Goal: Information Seeking & Learning: Learn about a topic

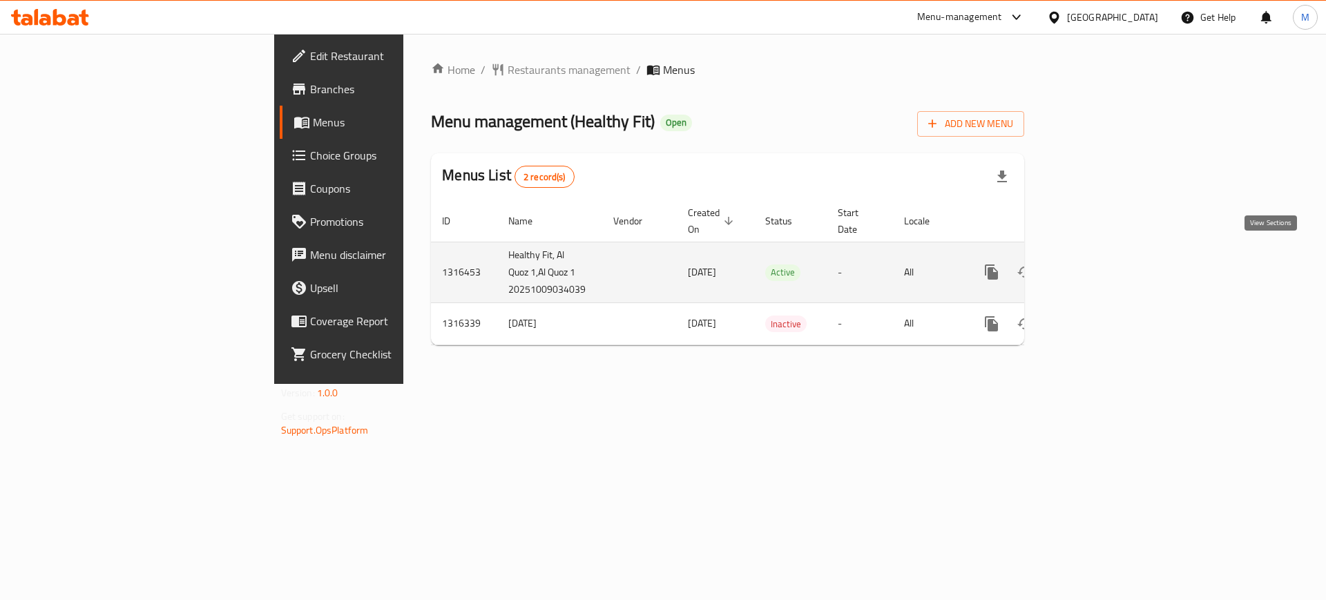
click at [1100, 264] on icon "enhanced table" at bounding box center [1091, 272] width 17 height 17
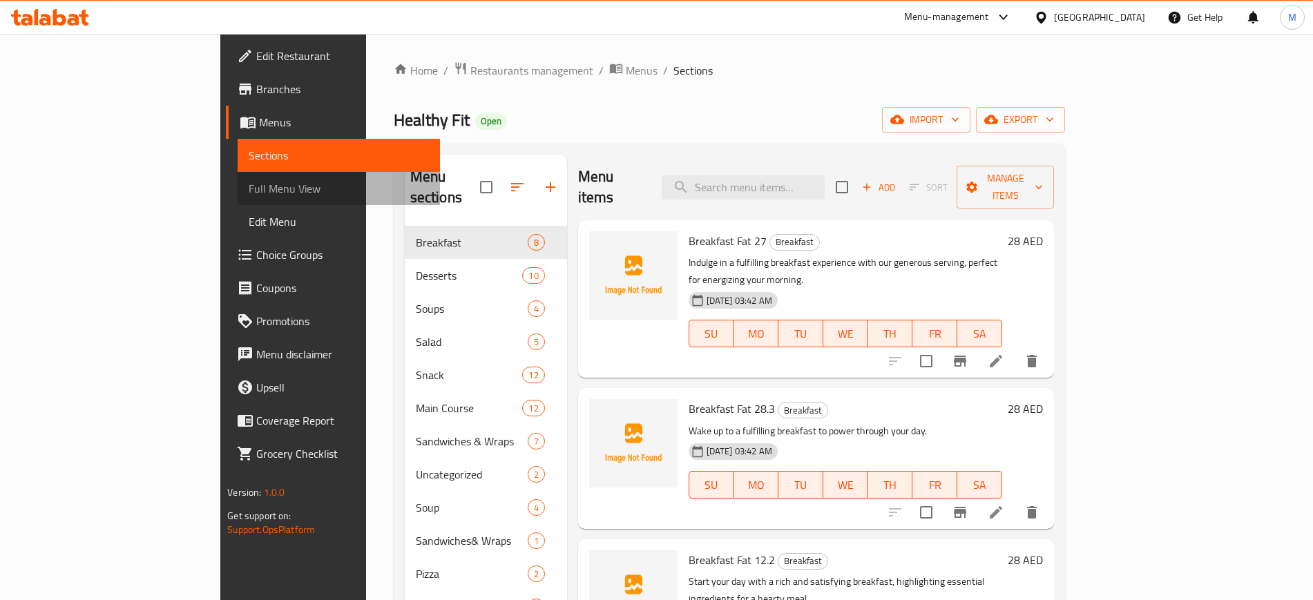
click at [249, 185] on span "Full Menu View" at bounding box center [339, 188] width 180 height 17
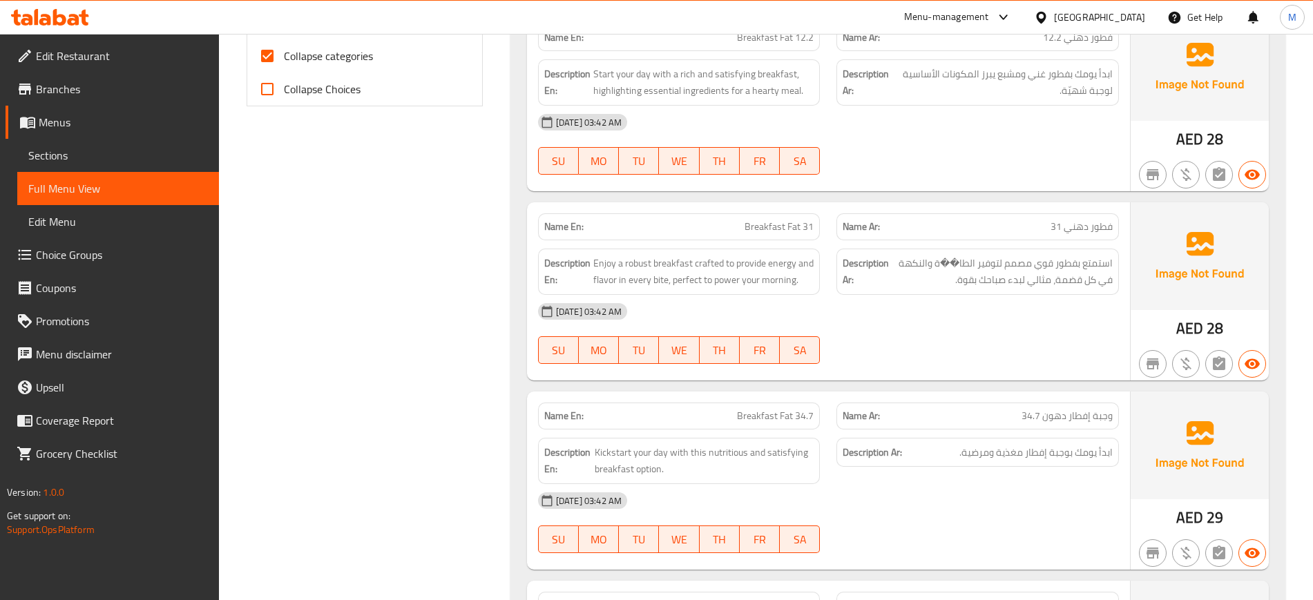
scroll to position [97, 0]
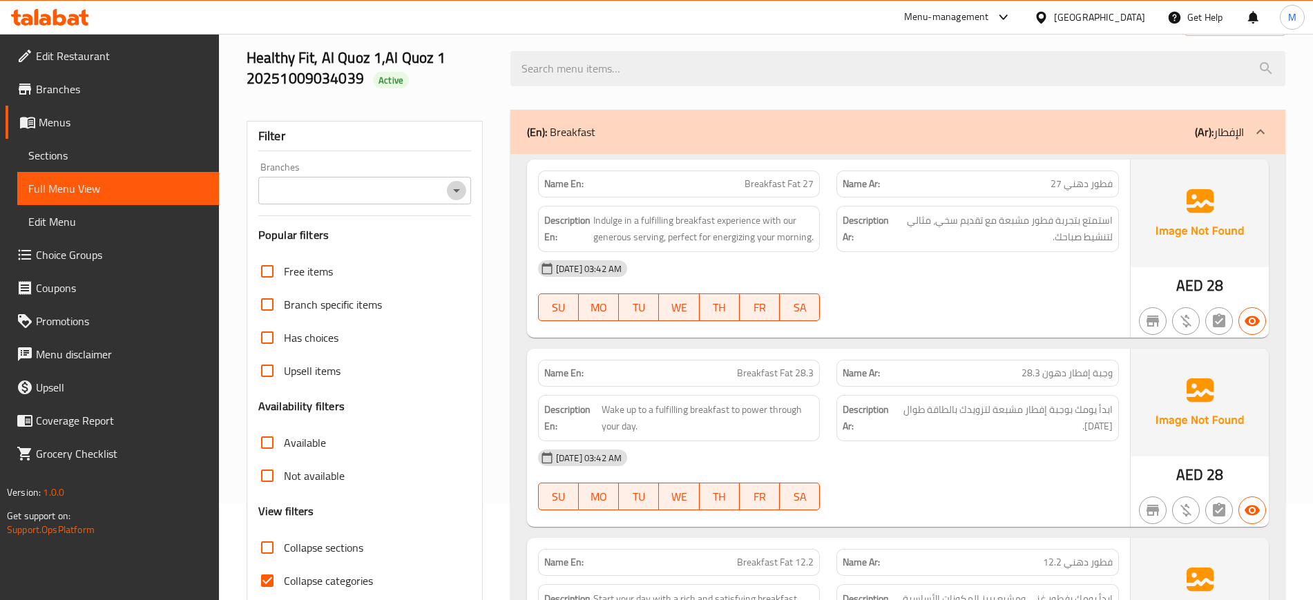
click at [456, 193] on icon "Open" at bounding box center [456, 190] width 17 height 17
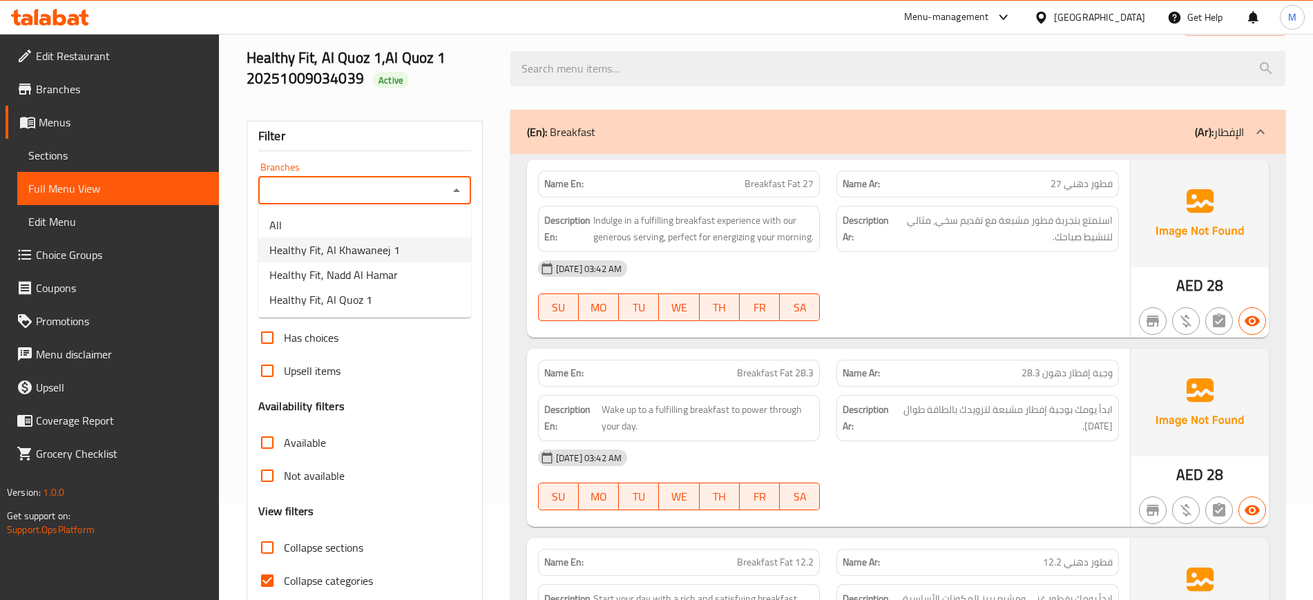
click at [376, 251] on span "Healthy Fit, Al Khawaneej 1" at bounding box center [334, 250] width 131 height 17
type input "Healthy Fit, Al Khawaneej 1"
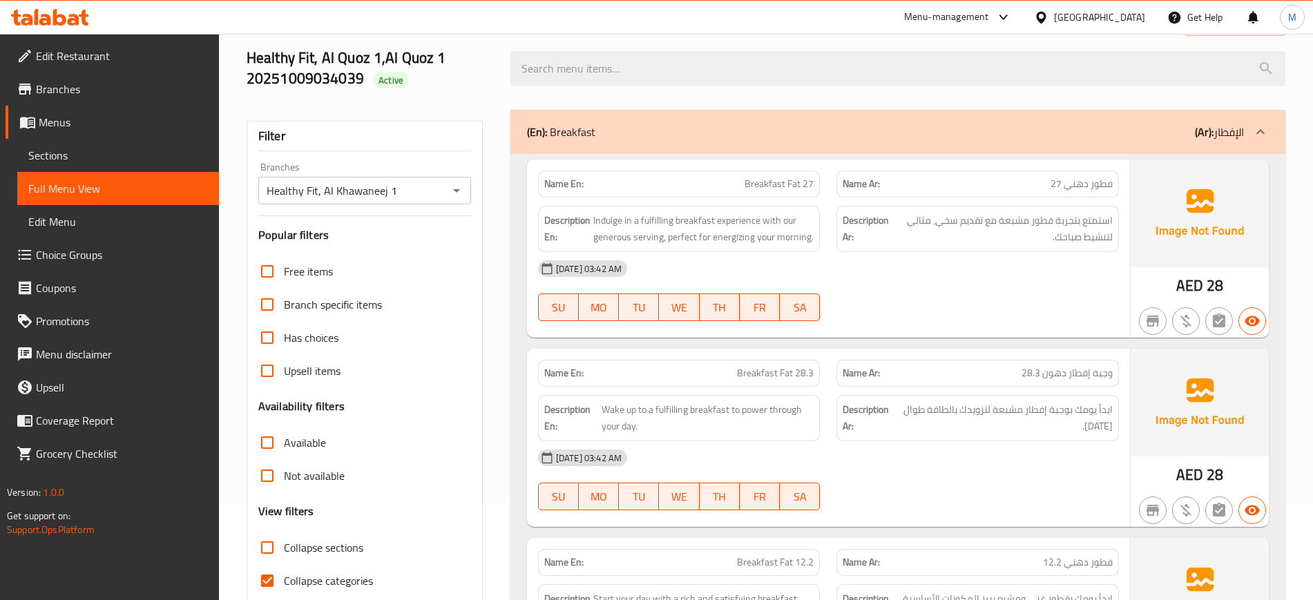
scroll to position [2896, 0]
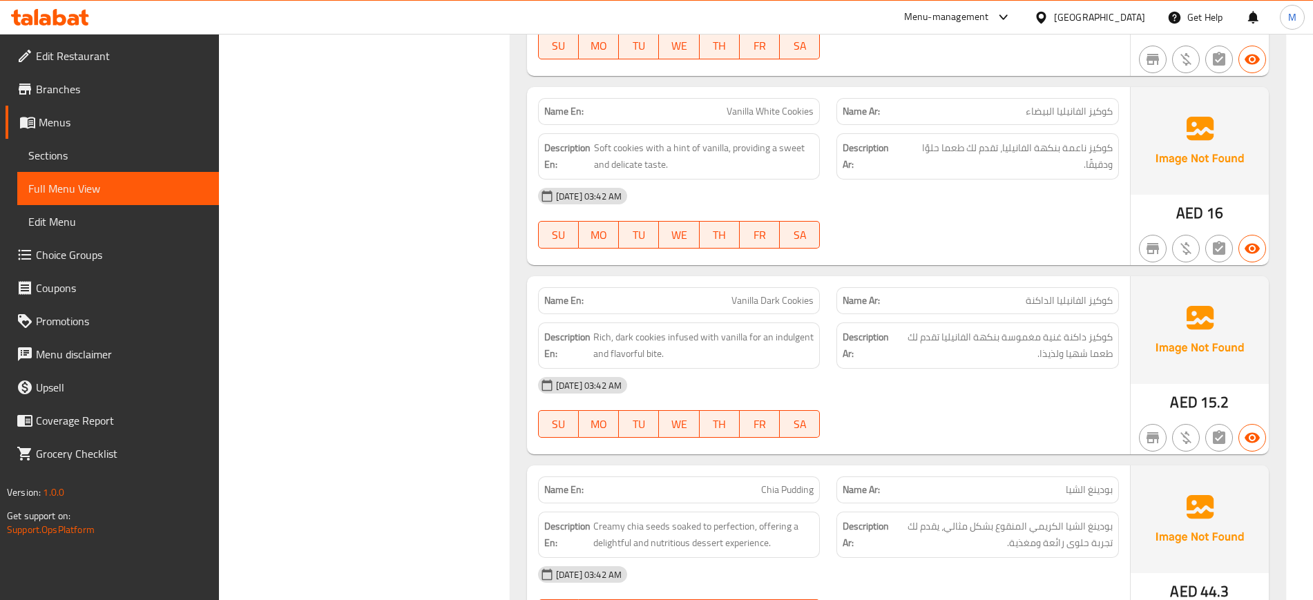
click at [772, 365] on div "Description En: Rich, dark cookies infused with vanilla for an indulgent and fl…" at bounding box center [679, 346] width 282 height 46
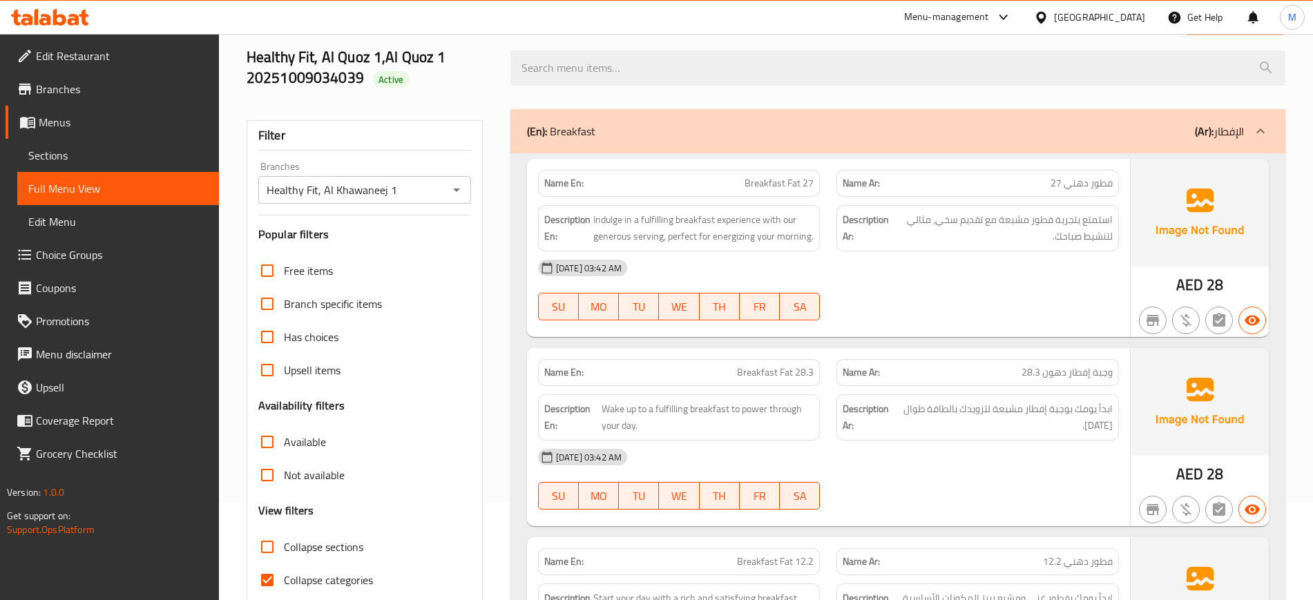
scroll to position [0, 0]
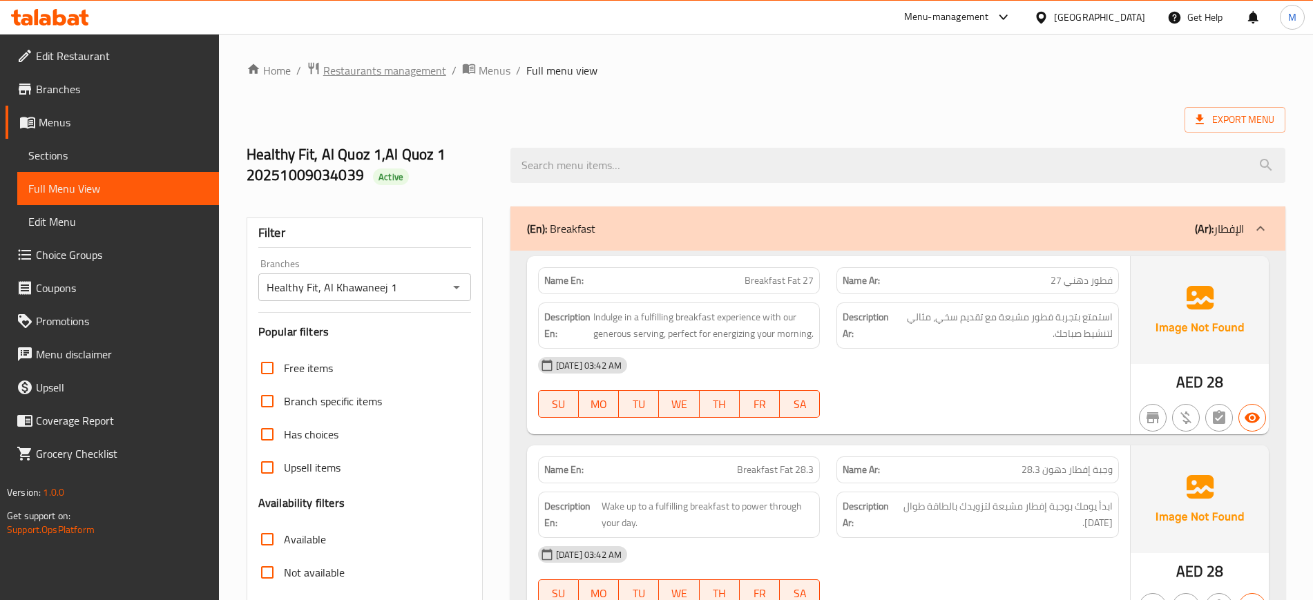
click at [381, 70] on span "Restaurants management" at bounding box center [384, 70] width 123 height 17
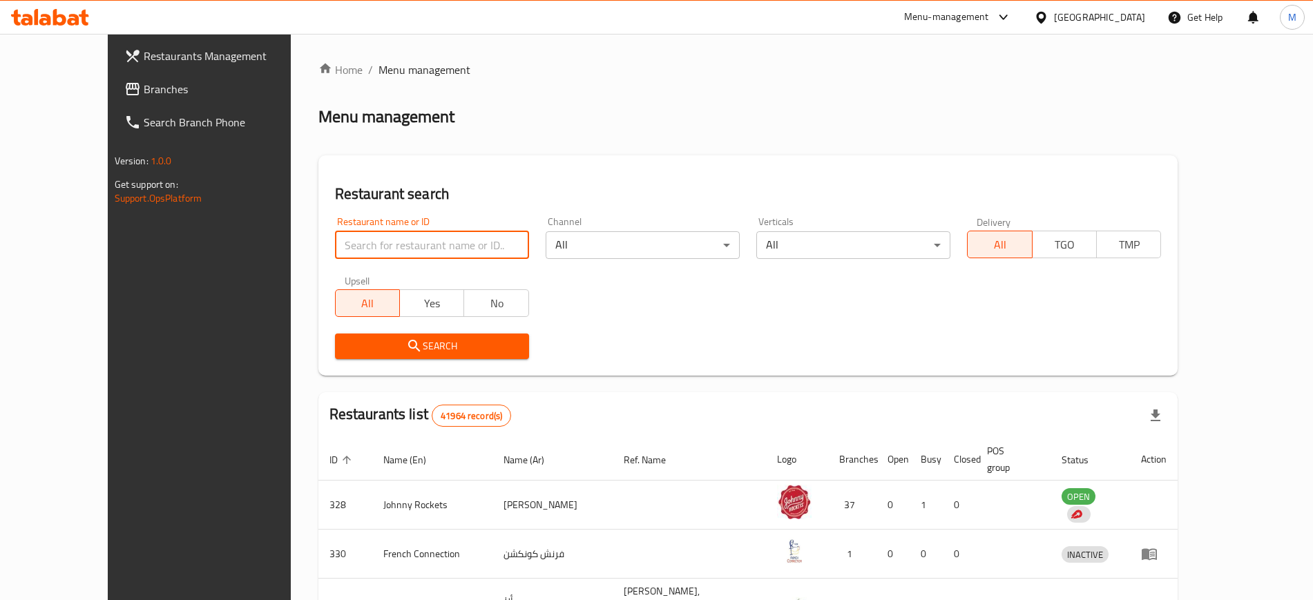
paste input "707612"
click at [371, 246] on input "707612" at bounding box center [432, 245] width 194 height 28
type input "707612"
click button "Search" at bounding box center [432, 347] width 194 height 26
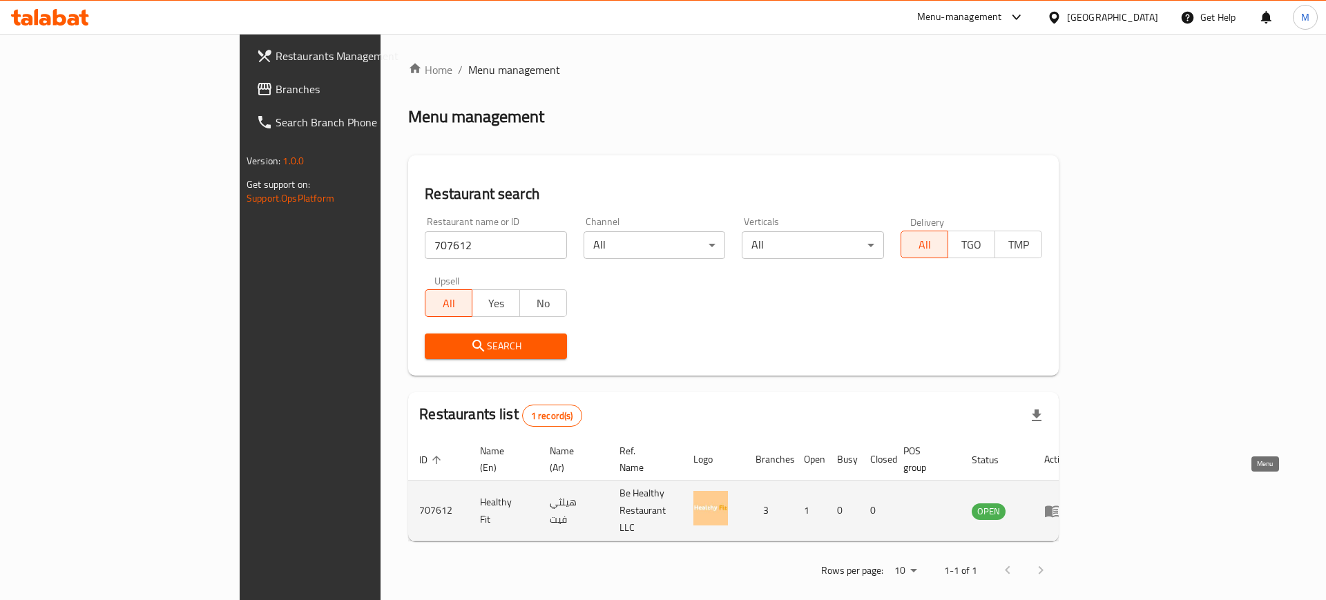
click at [1060, 506] on icon "enhanced table" at bounding box center [1052, 512] width 15 height 12
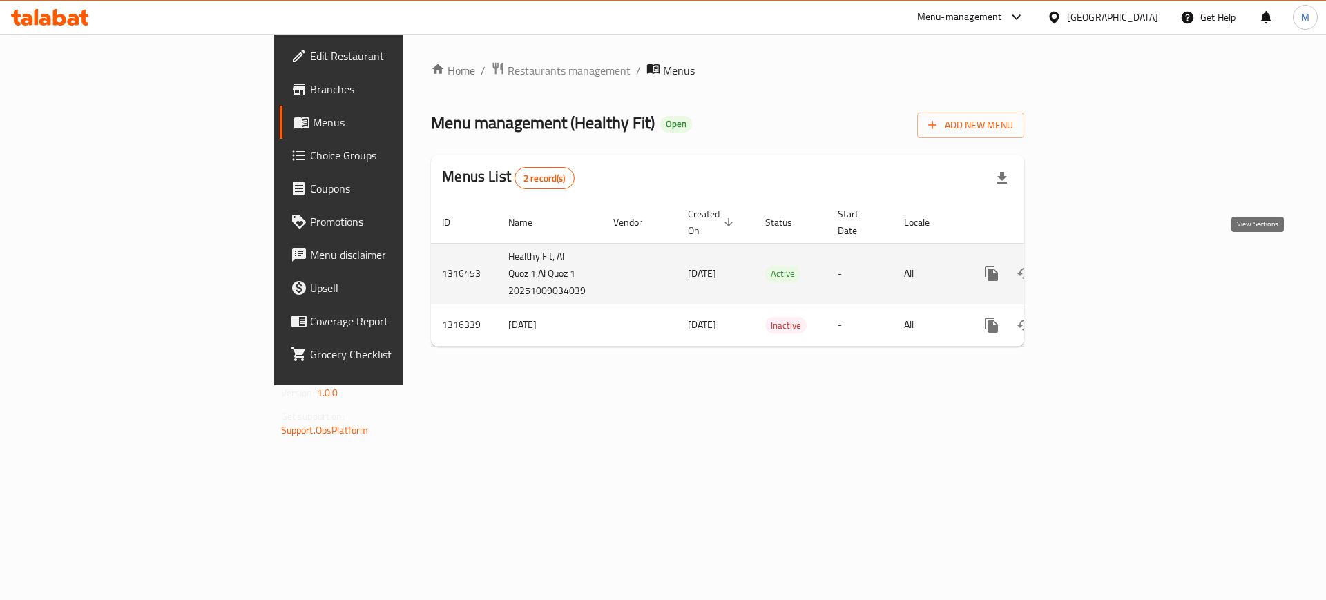
click at [1097, 267] on icon "enhanced table" at bounding box center [1091, 273] width 12 height 12
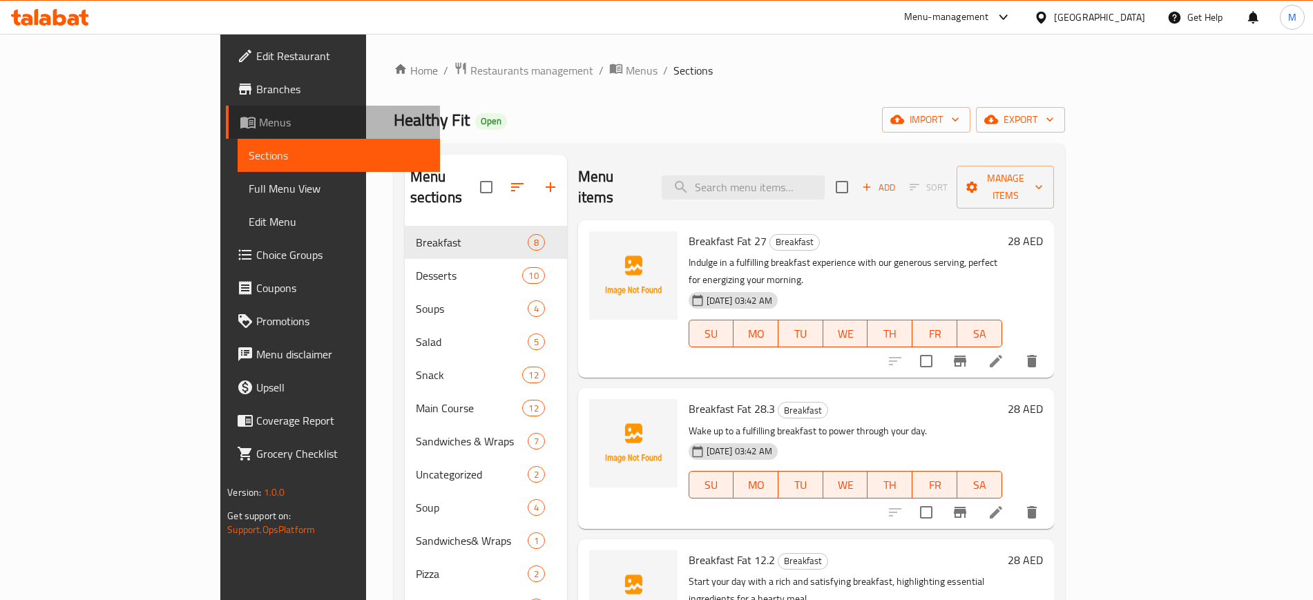
click at [259, 116] on span "Menus" at bounding box center [343, 122] width 169 height 17
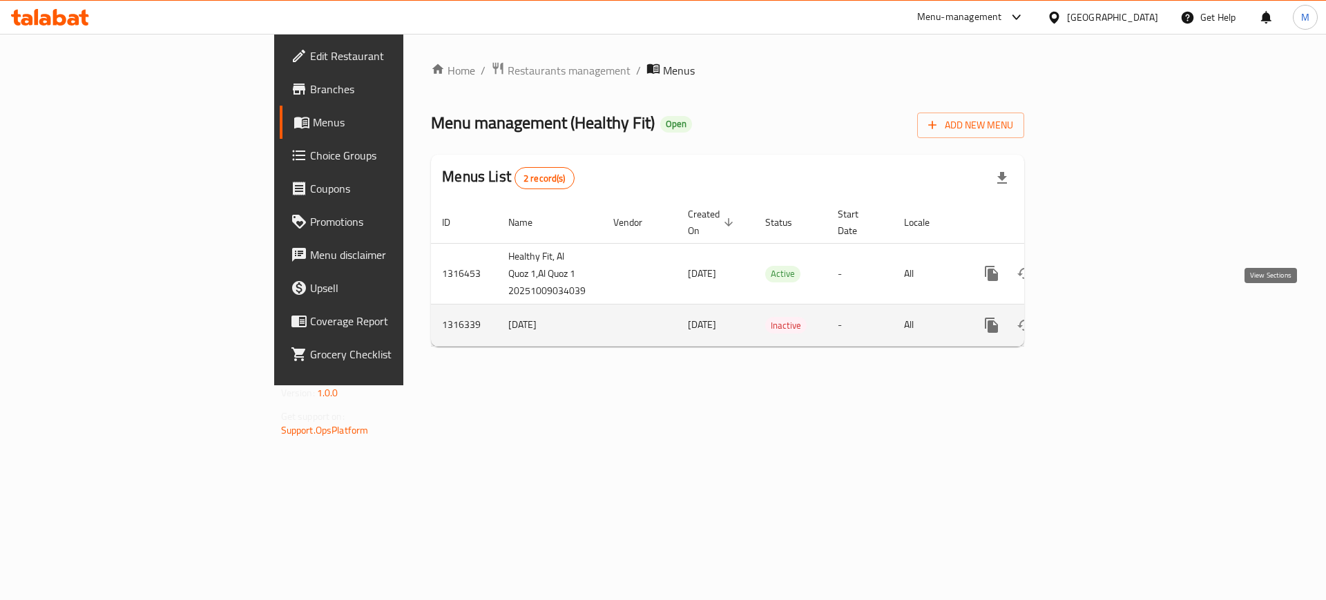
click at [1097, 319] on icon "enhanced table" at bounding box center [1091, 325] width 12 height 12
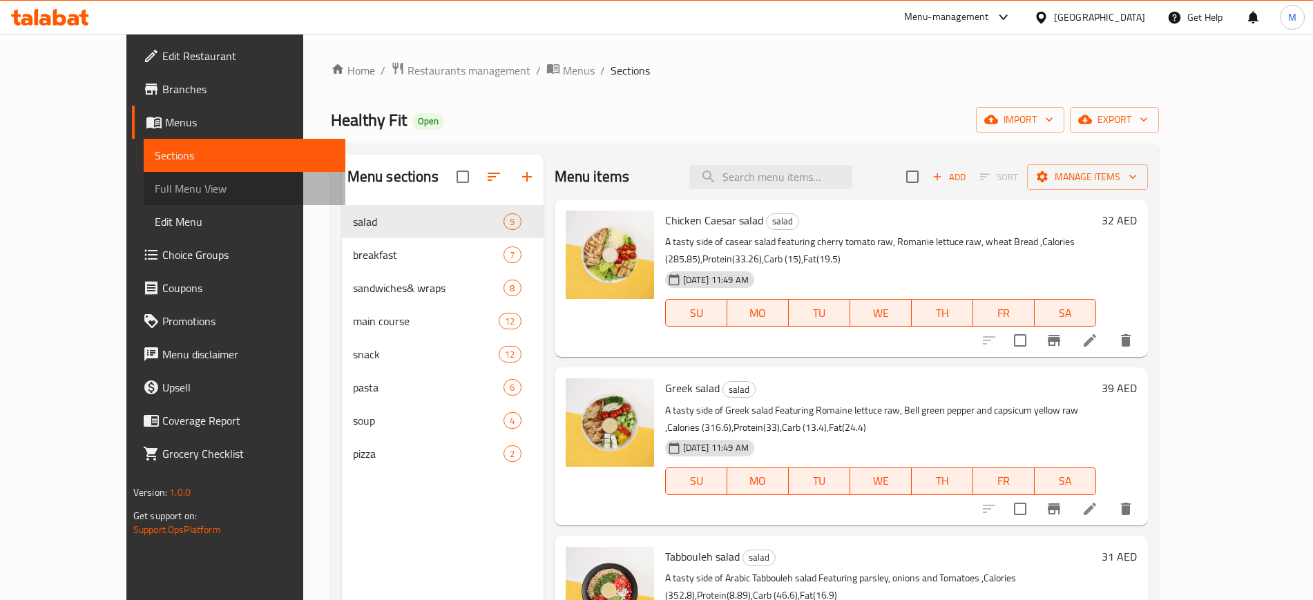
click at [155, 186] on span "Full Menu View" at bounding box center [245, 188] width 180 height 17
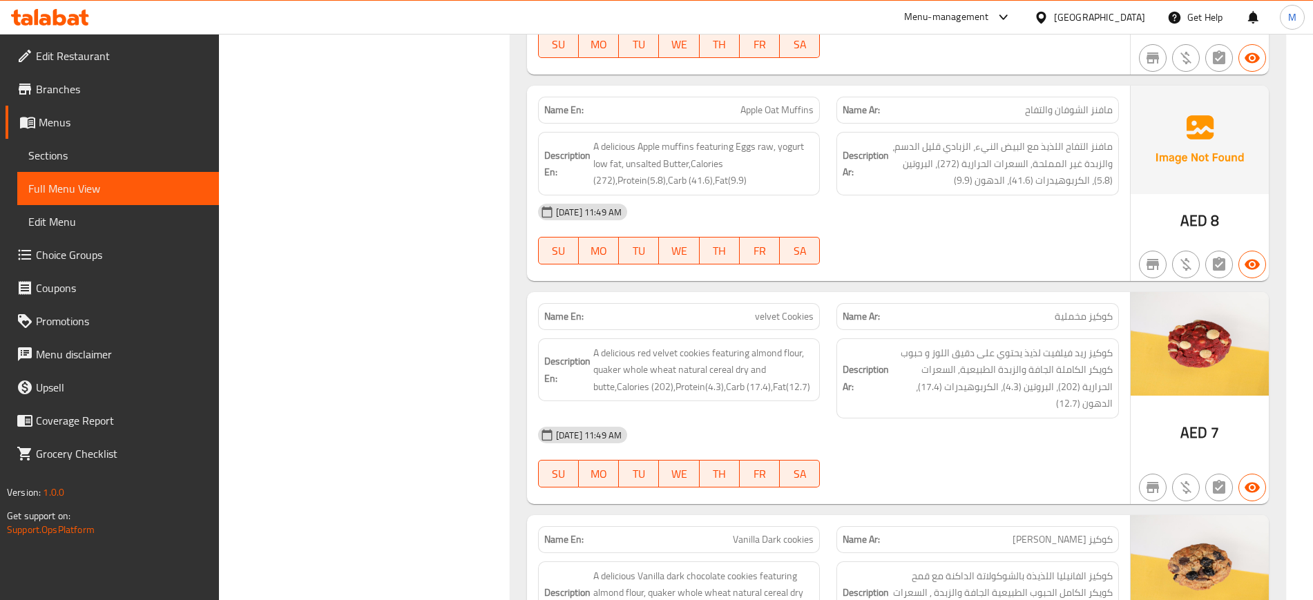
scroll to position [8014, 0]
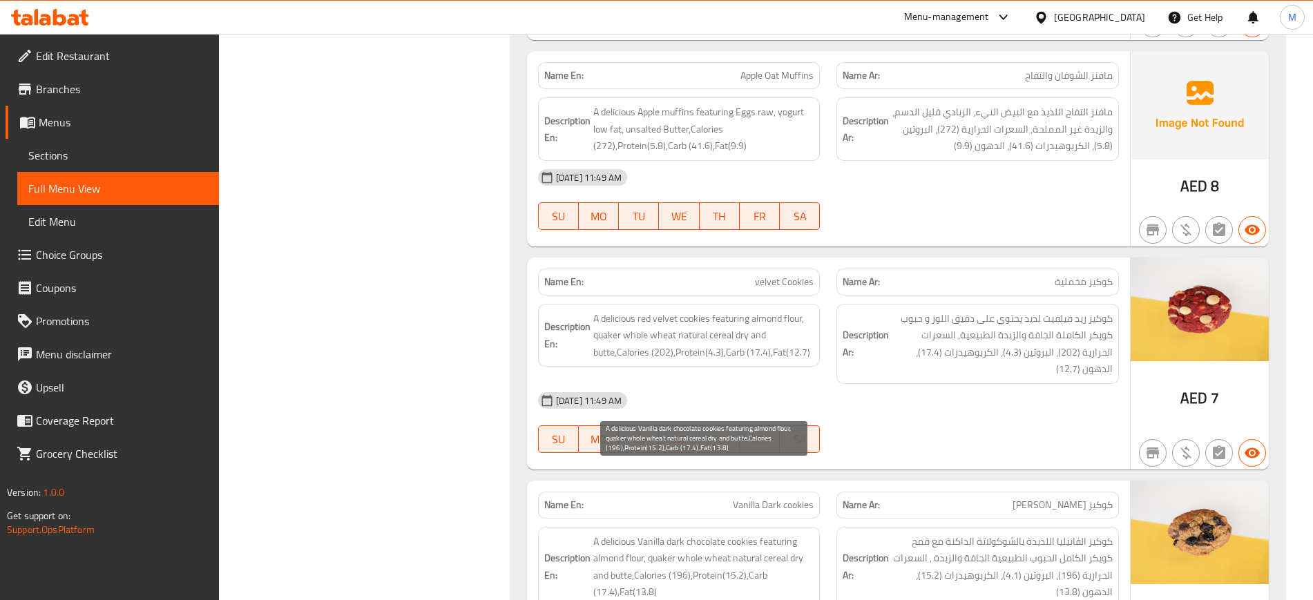
click at [679, 533] on span "A delicious Vanilla dark chocolate cookies featuring almond flour, quaker whole…" at bounding box center [703, 567] width 221 height 68
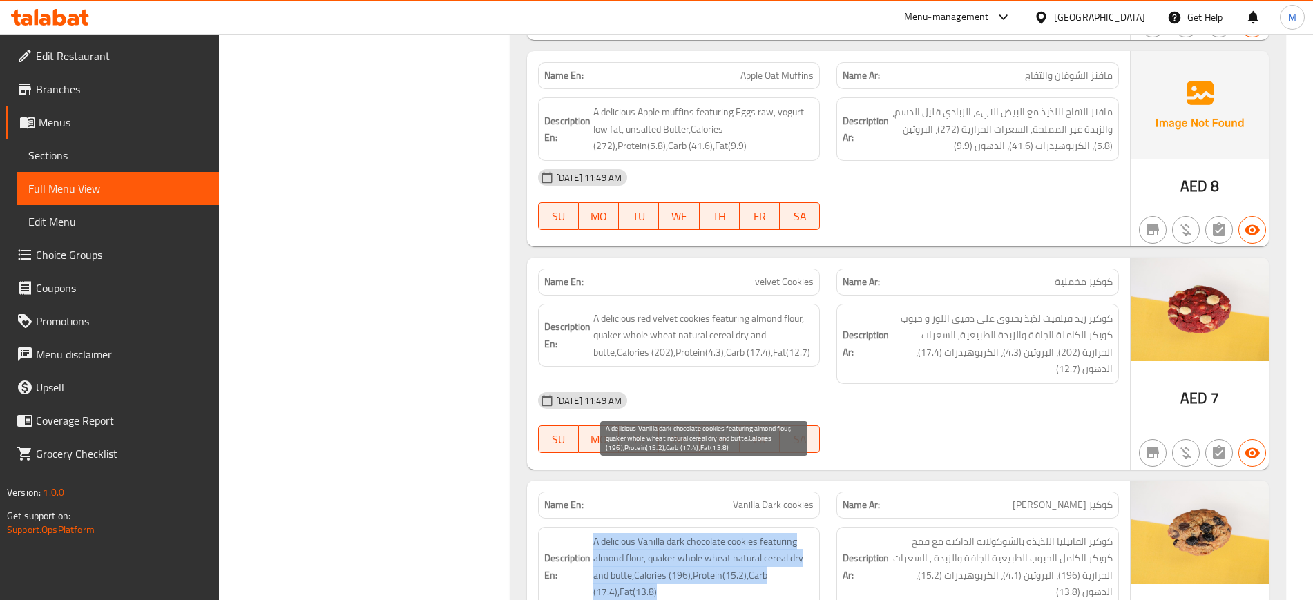
click at [679, 533] on span "A delicious Vanilla dark chocolate cookies featuring almond flour, quaker whole…" at bounding box center [703, 567] width 221 height 68
copy span "A delicious Vanilla dark chocolate cookies featuring almond flour, quaker whole…"
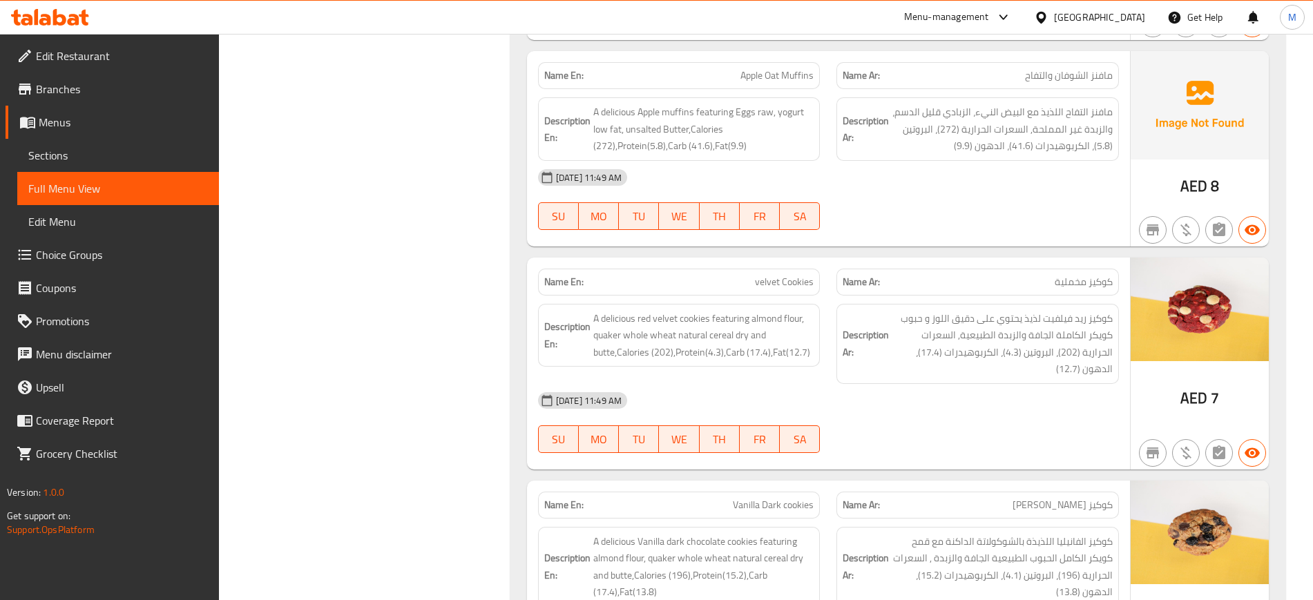
scroll to position [9784, 0]
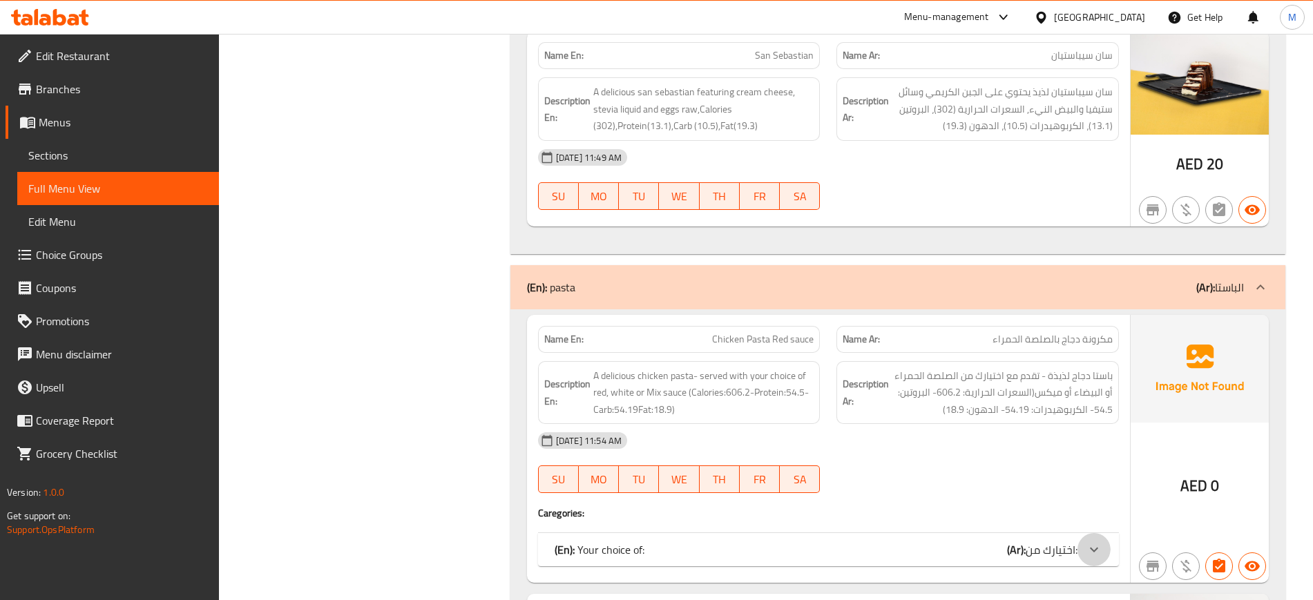
click at [1082, 533] on div at bounding box center [1093, 549] width 33 height 33
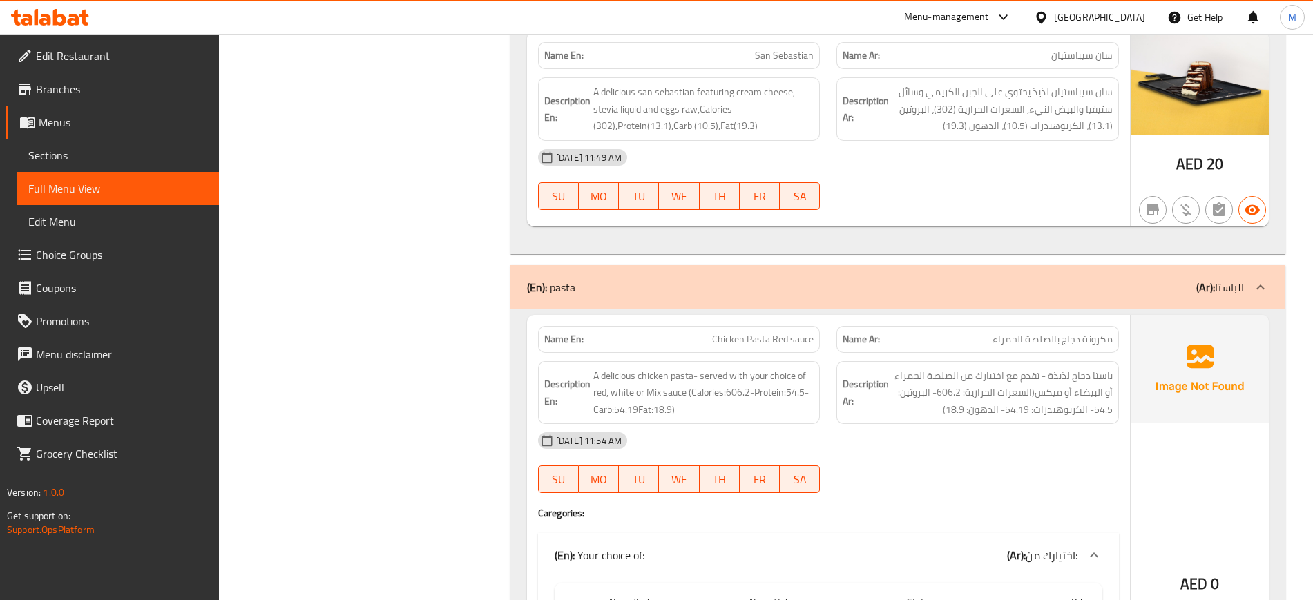
click at [1046, 424] on div "[DATE] 11:54 AM SU MO TU WE TH FR SA" at bounding box center [828, 462] width 597 height 77
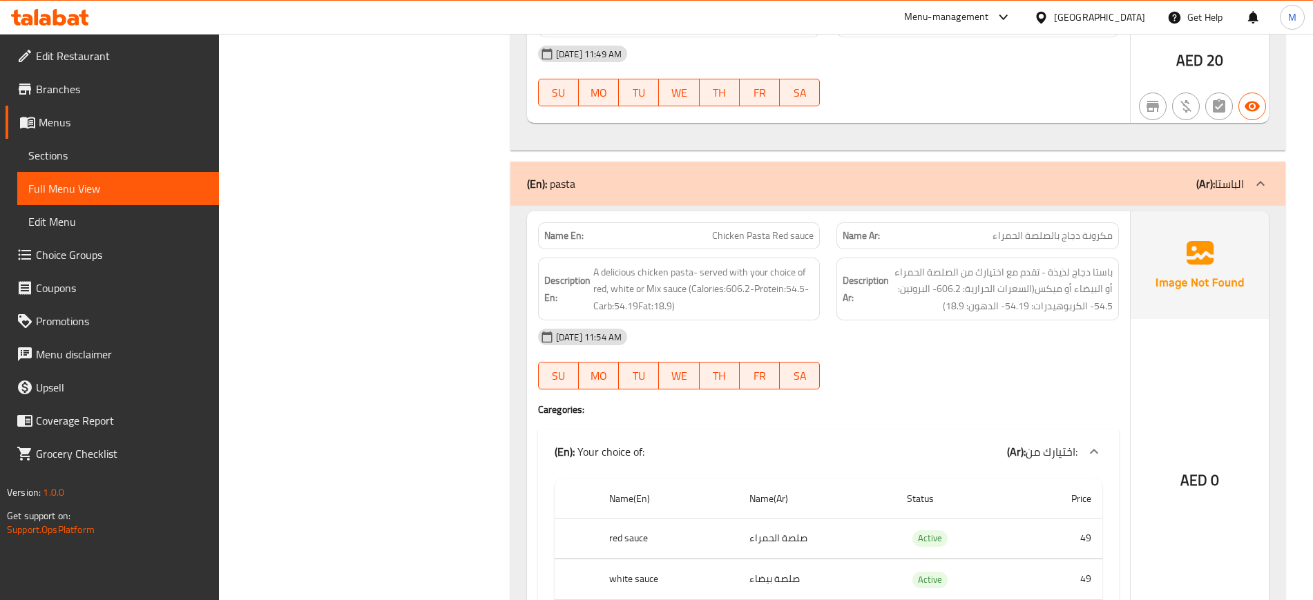
scroll to position [9923, 0]
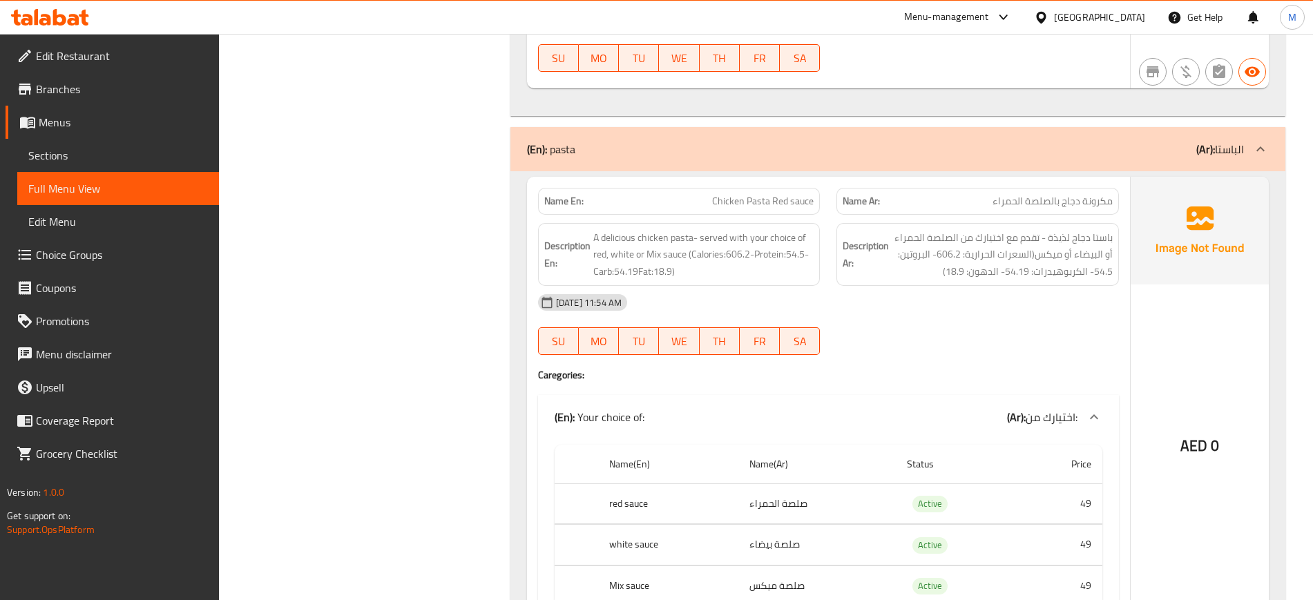
click at [760, 194] on span "Chicken Pasta Red sauce" at bounding box center [763, 201] width 102 height 15
copy span "Chicken Pasta Red sauce"
click at [1028, 286] on div "[DATE] 11:54 AM SU MO TU WE TH FR SA" at bounding box center [828, 324] width 597 height 77
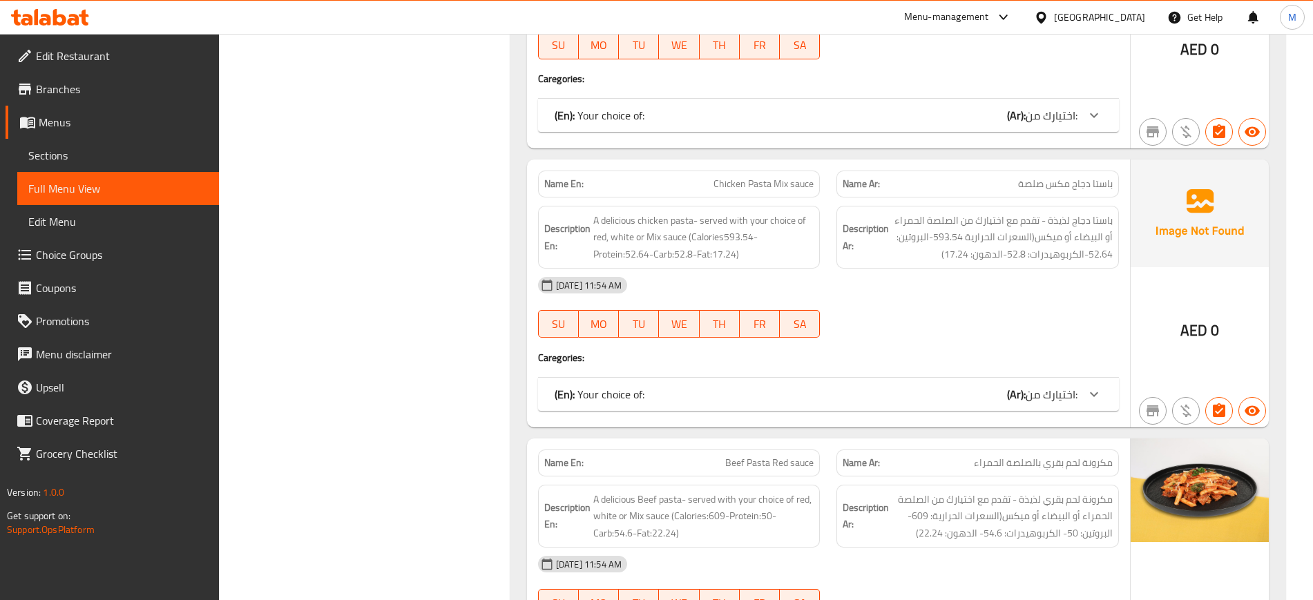
scroll to position [10717, 0]
